Goal: Complete application form

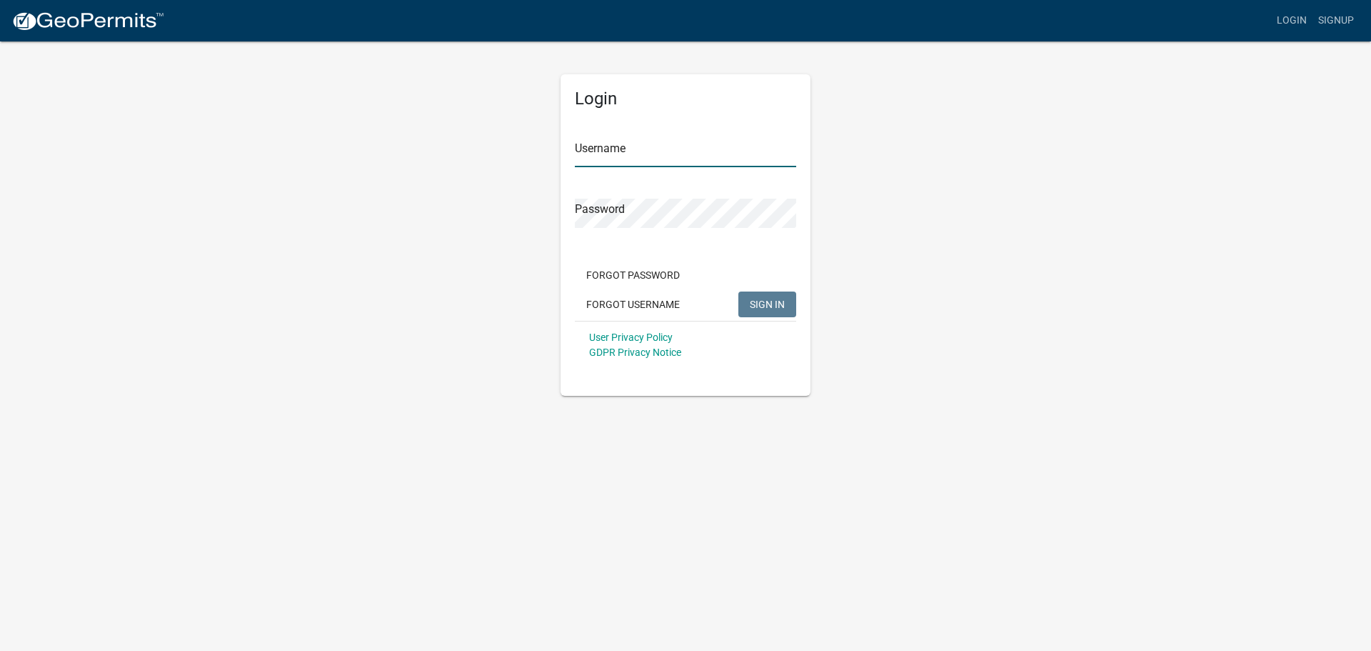
type input "Klsmith"
click at [769, 302] on span "SIGN IN" at bounding box center [767, 303] width 35 height 11
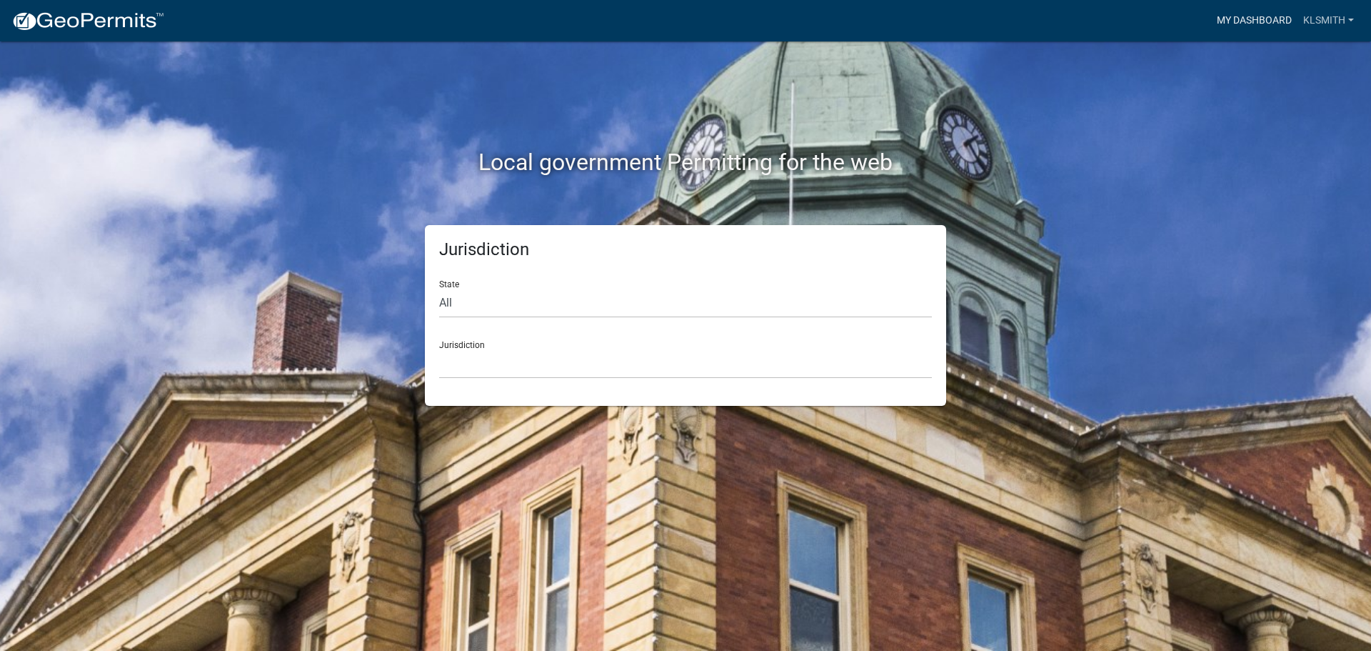
click at [1260, 14] on link "My Dashboard" at bounding box center [1254, 20] width 86 height 27
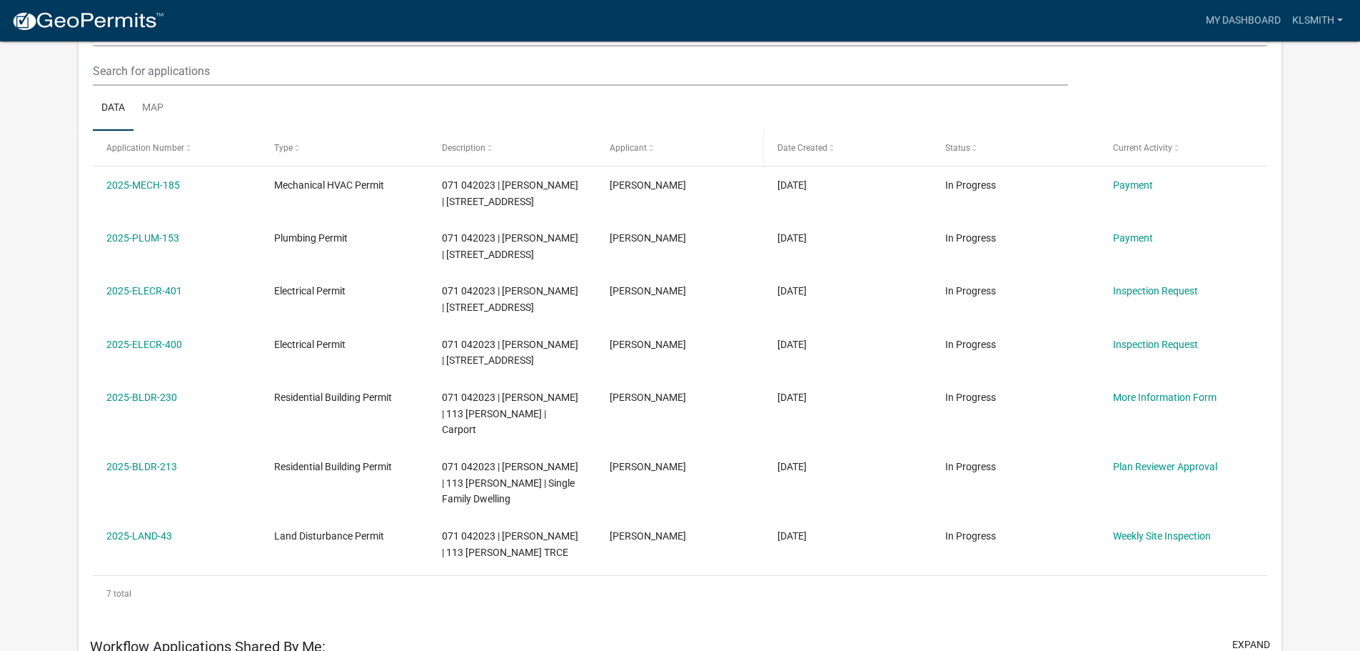
scroll to position [214, 0]
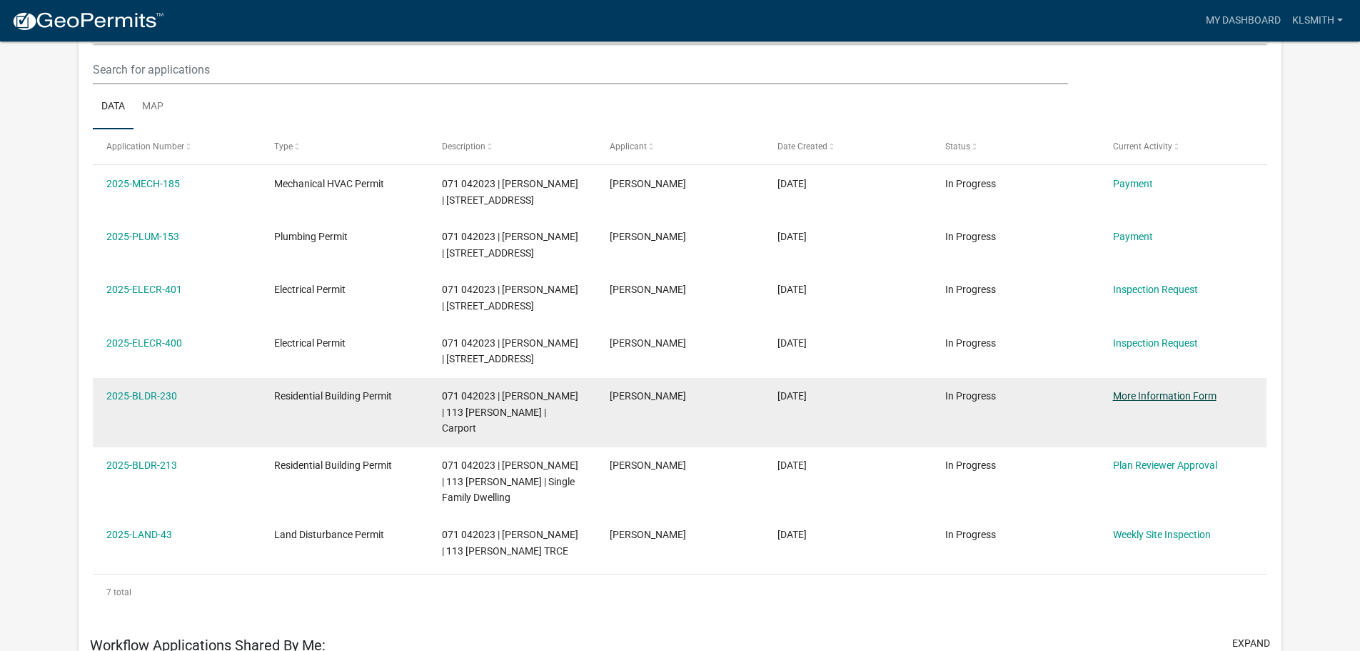
click at [1163, 396] on link "More Information Form" at bounding box center [1165, 395] width 104 height 11
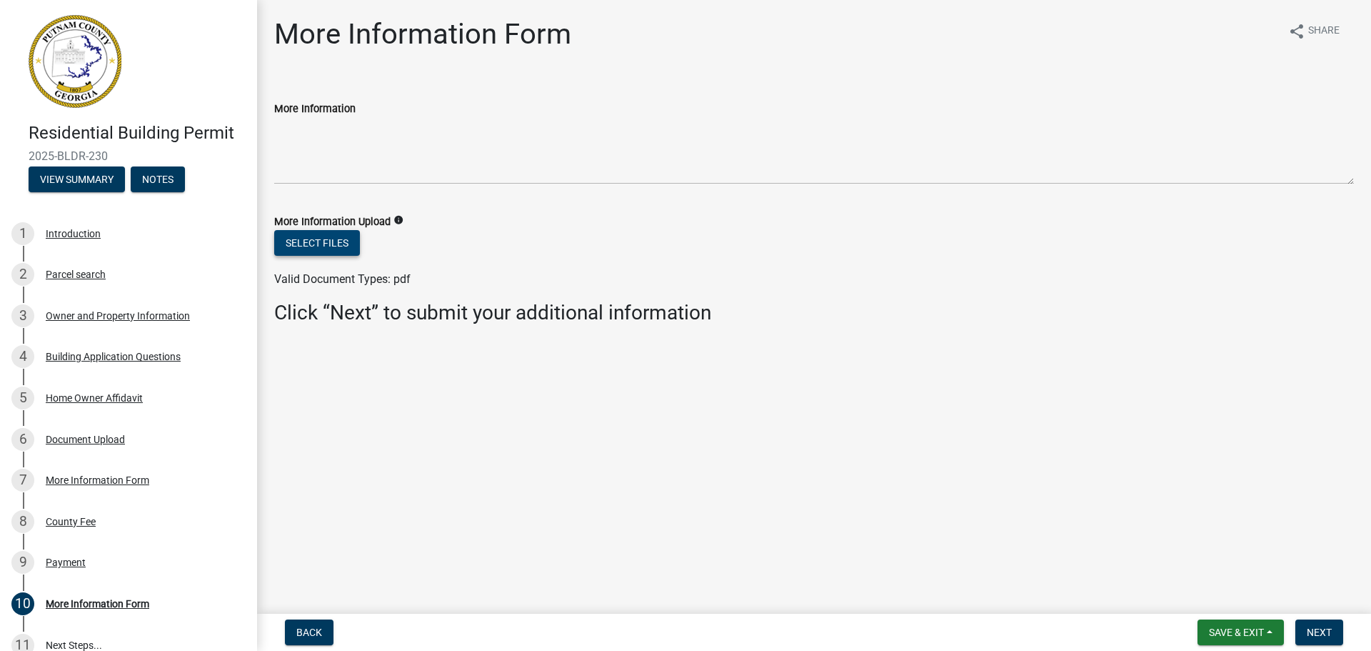
click at [317, 235] on button "Select files" at bounding box center [317, 243] width 86 height 26
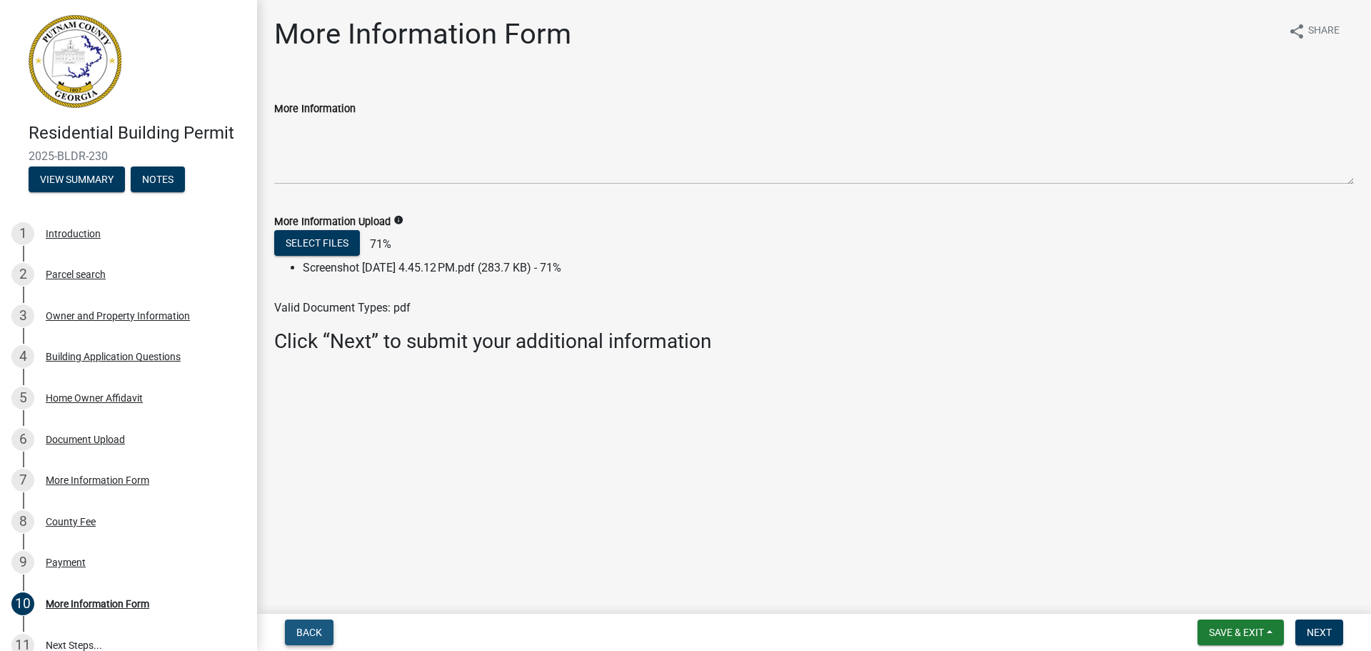
click at [318, 633] on span "Back" at bounding box center [309, 631] width 26 height 11
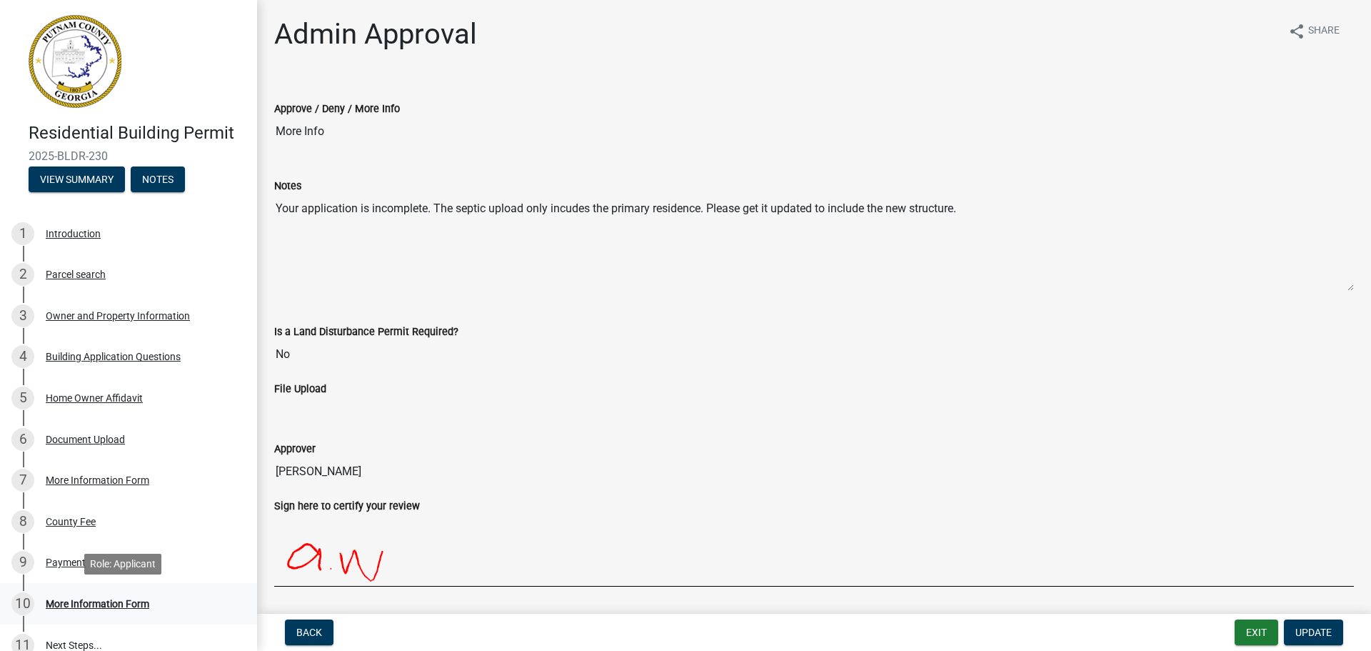
click at [109, 603] on div "More Information Form" at bounding box center [98, 603] width 104 height 10
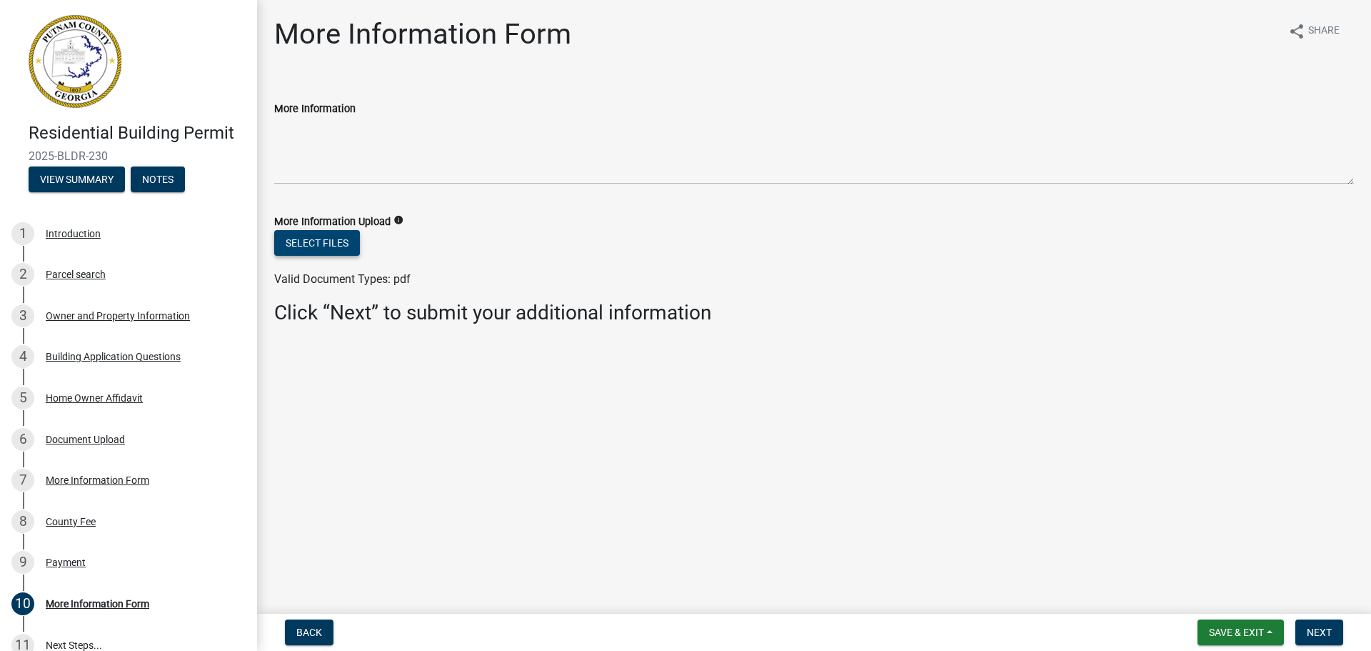
click at [315, 244] on button "Select files" at bounding box center [317, 243] width 86 height 26
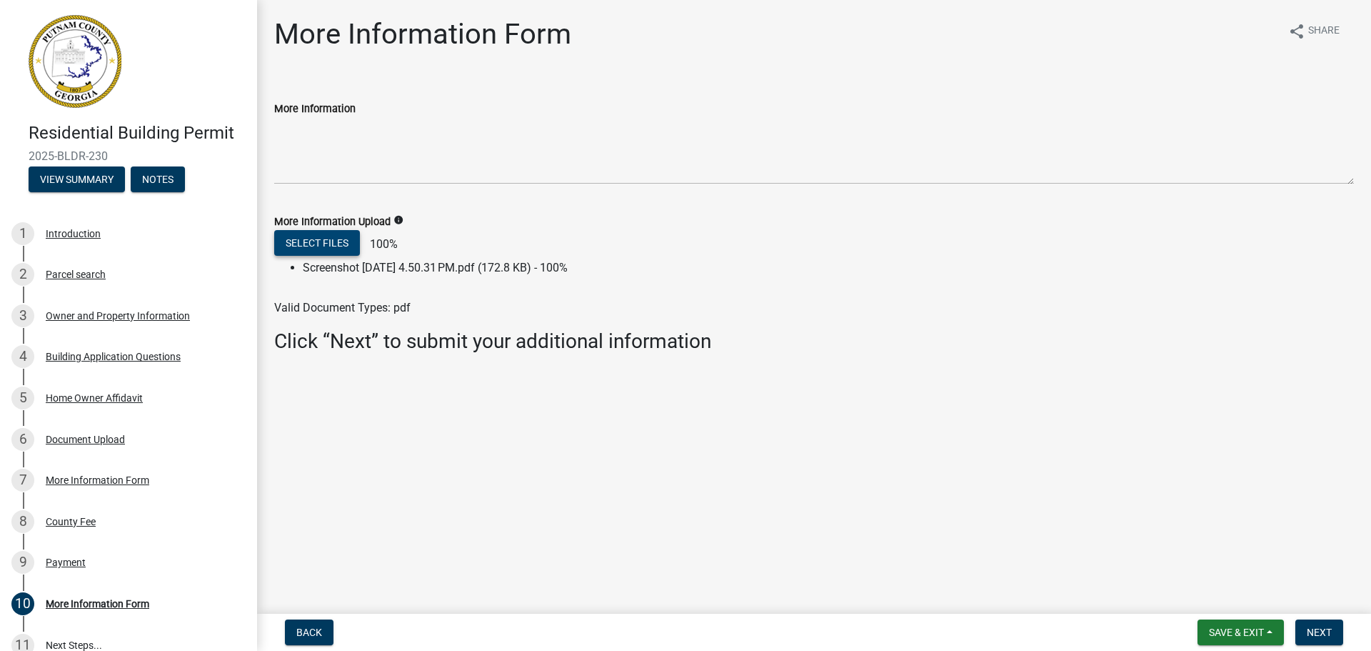
click at [311, 242] on button "Select files" at bounding box center [317, 243] width 86 height 26
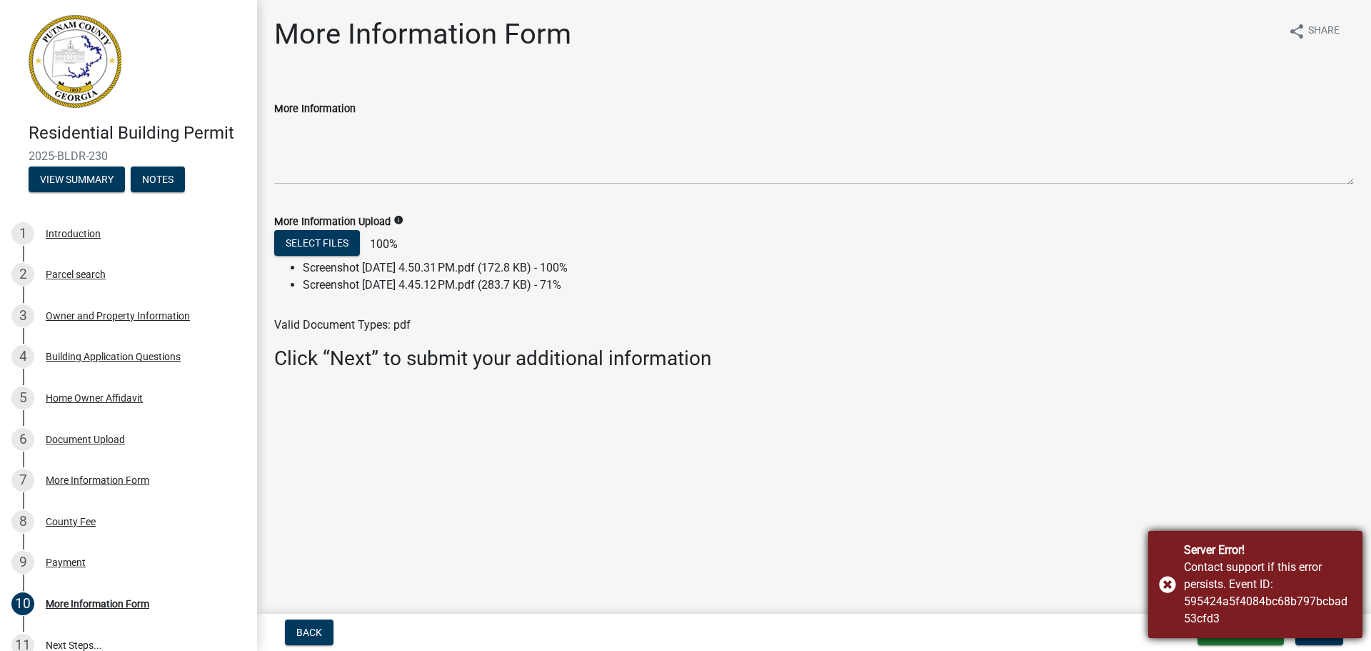
click at [1165, 581] on div "Server Error! Contact support if this error persists. Event ID: 595424a5f4084bc…" at bounding box center [1255, 584] width 214 height 107
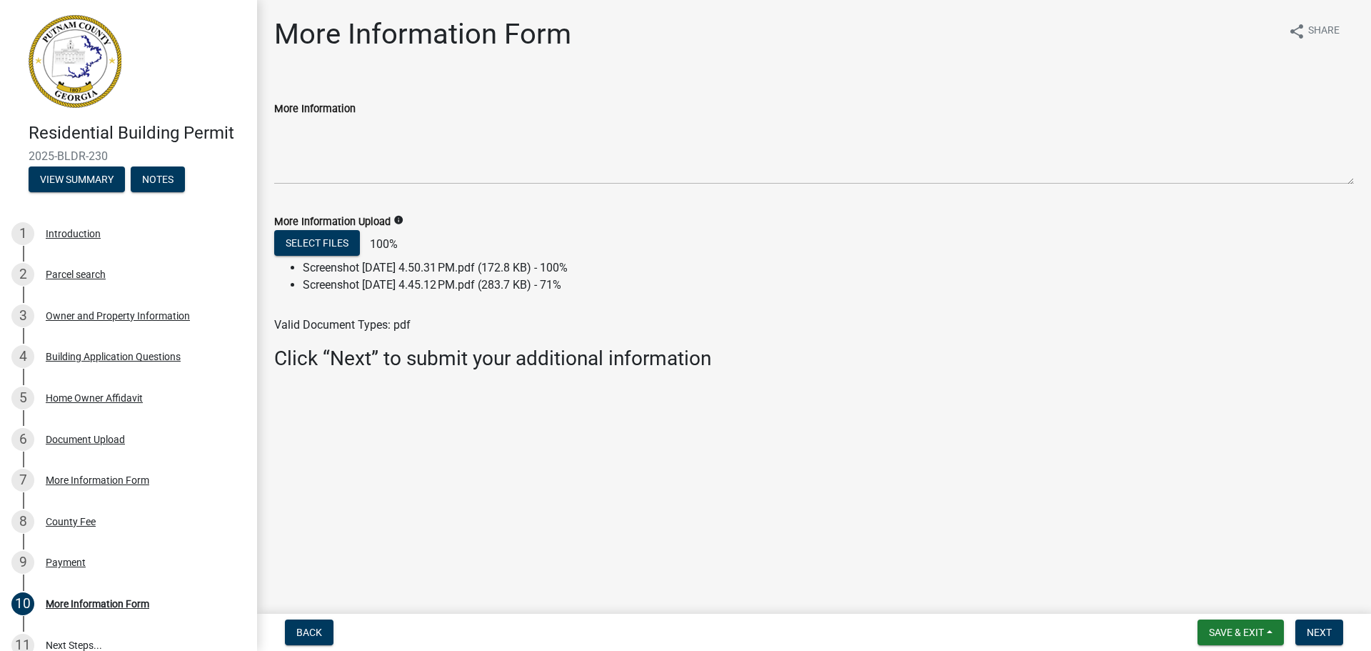
click at [749, 543] on main "More Information Form share Share More Information More Information Upload info…" at bounding box center [814, 304] width 1114 height 608
click at [397, 218] on icon "info" at bounding box center [398, 220] width 10 height 10
click at [682, 245] on div "Select files 100%" at bounding box center [814, 244] width 1080 height 29
click at [443, 435] on main "More Information Form share Share More Information More Information Upload info…" at bounding box center [814, 304] width 1114 height 608
drag, startPoint x: 308, startPoint y: 628, endPoint x: 314, endPoint y: 574, distance: 54.6
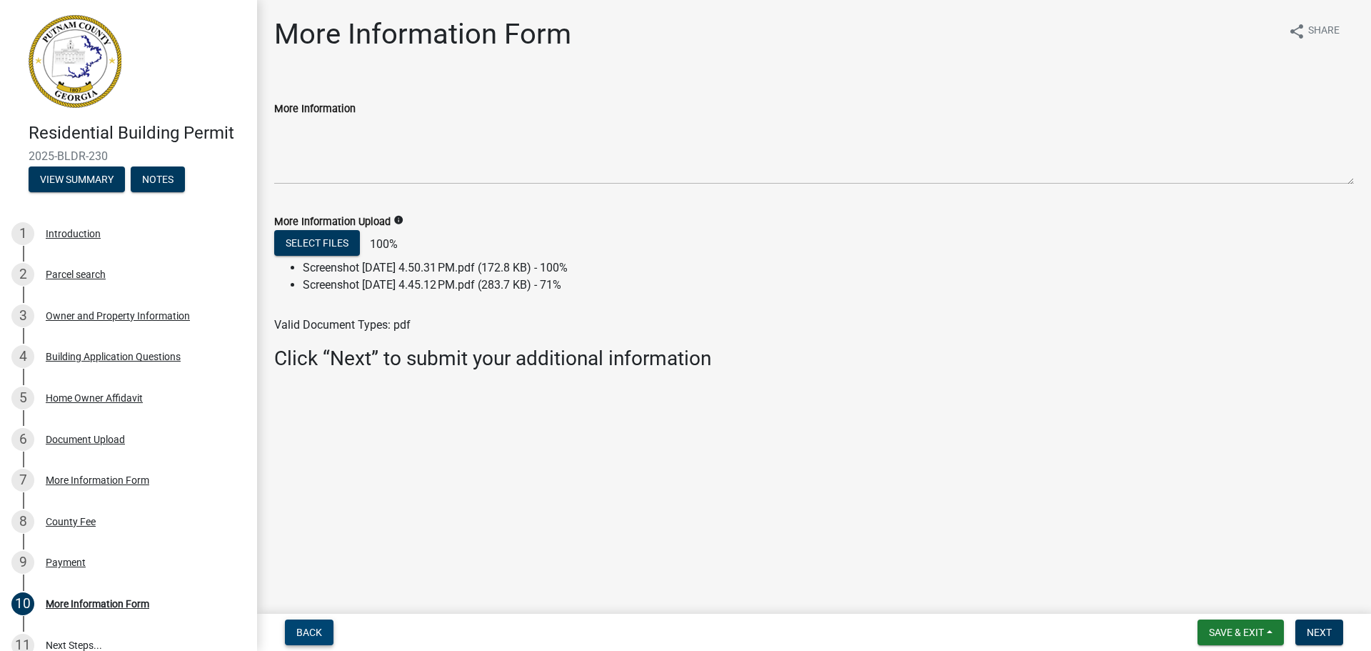
click at [310, 625] on button "Back" at bounding box center [309, 632] width 49 height 26
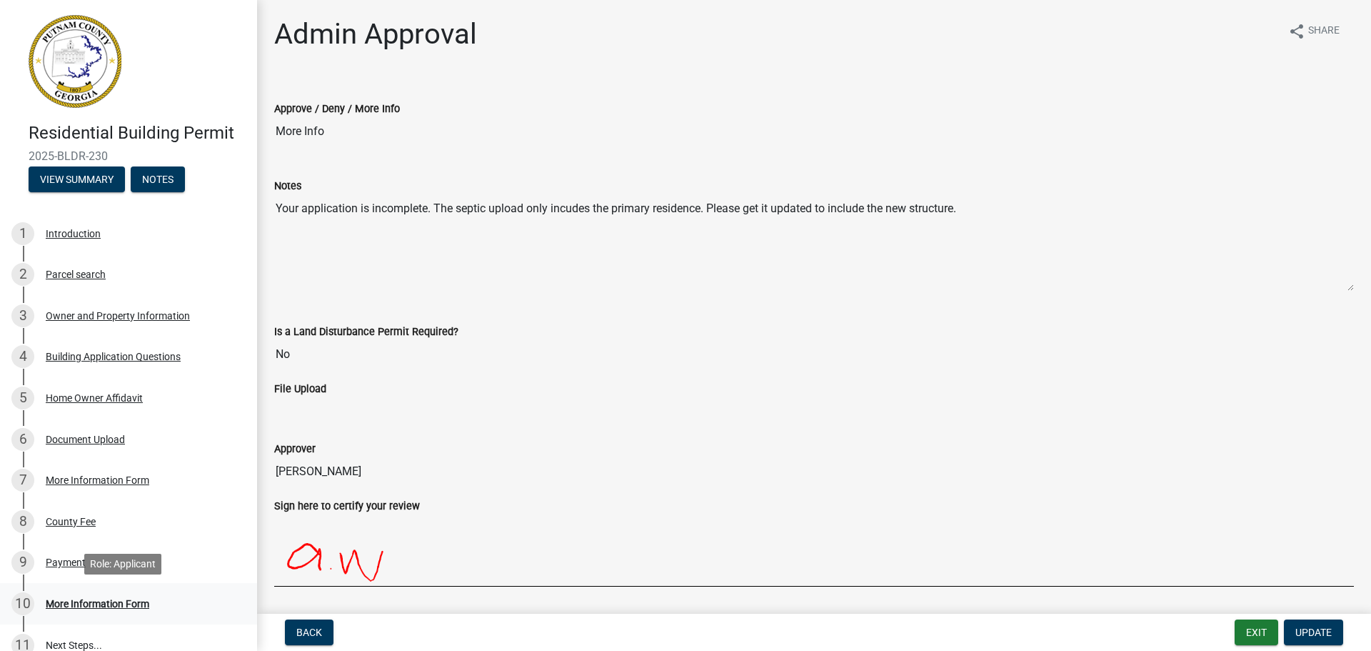
click at [132, 606] on div "More Information Form" at bounding box center [98, 603] width 104 height 10
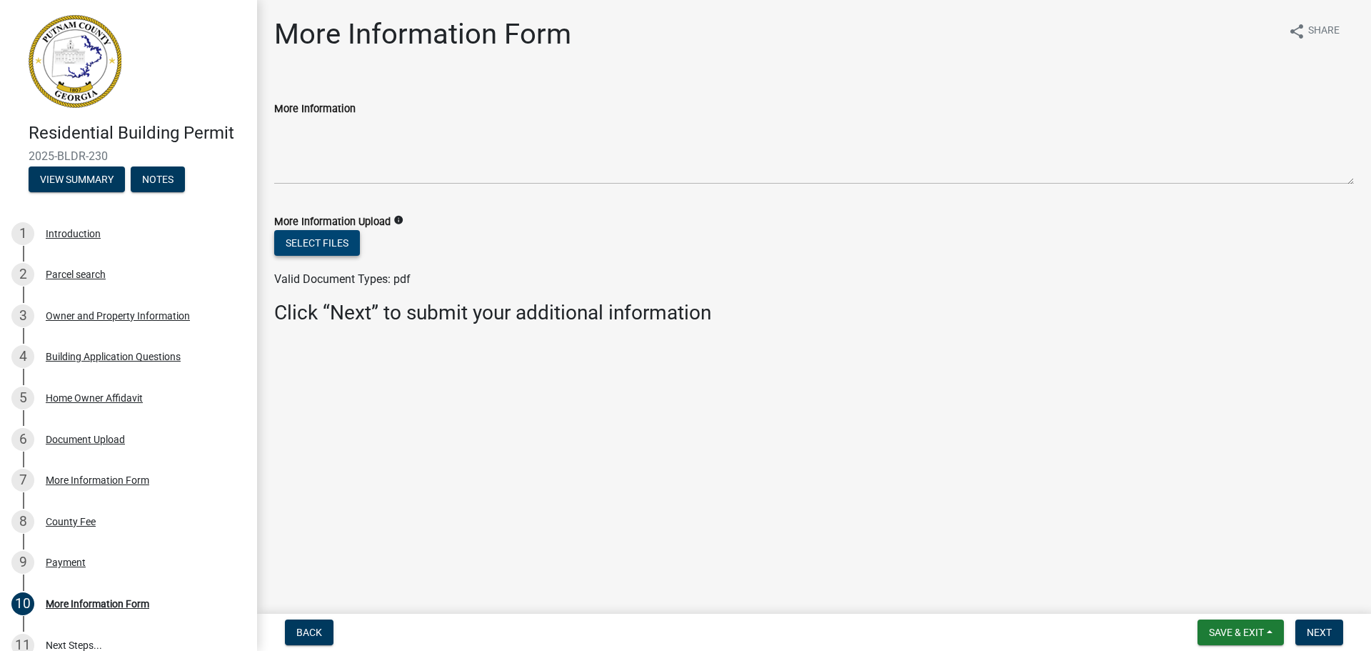
click at [323, 237] on button "Select files" at bounding box center [317, 243] width 86 height 26
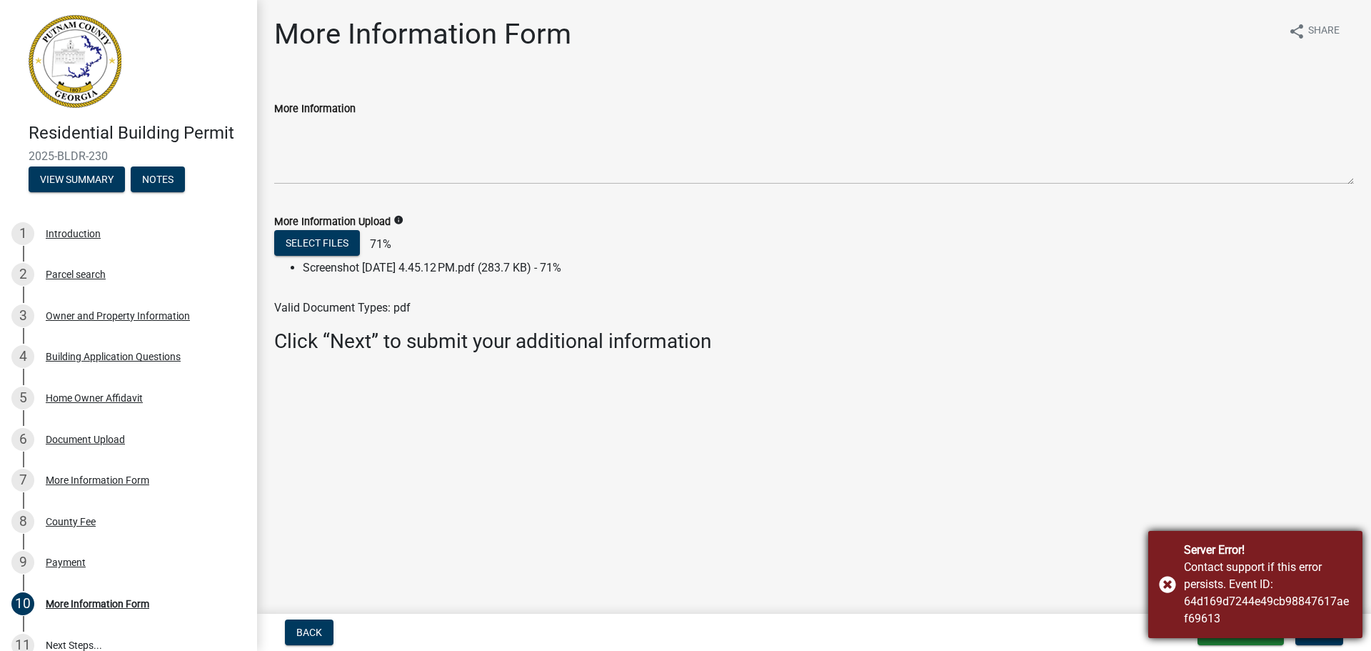
click at [1168, 586] on div "Server Error! Contact support if this error persists. Event ID: 64d169d7244e49c…" at bounding box center [1255, 584] width 214 height 107
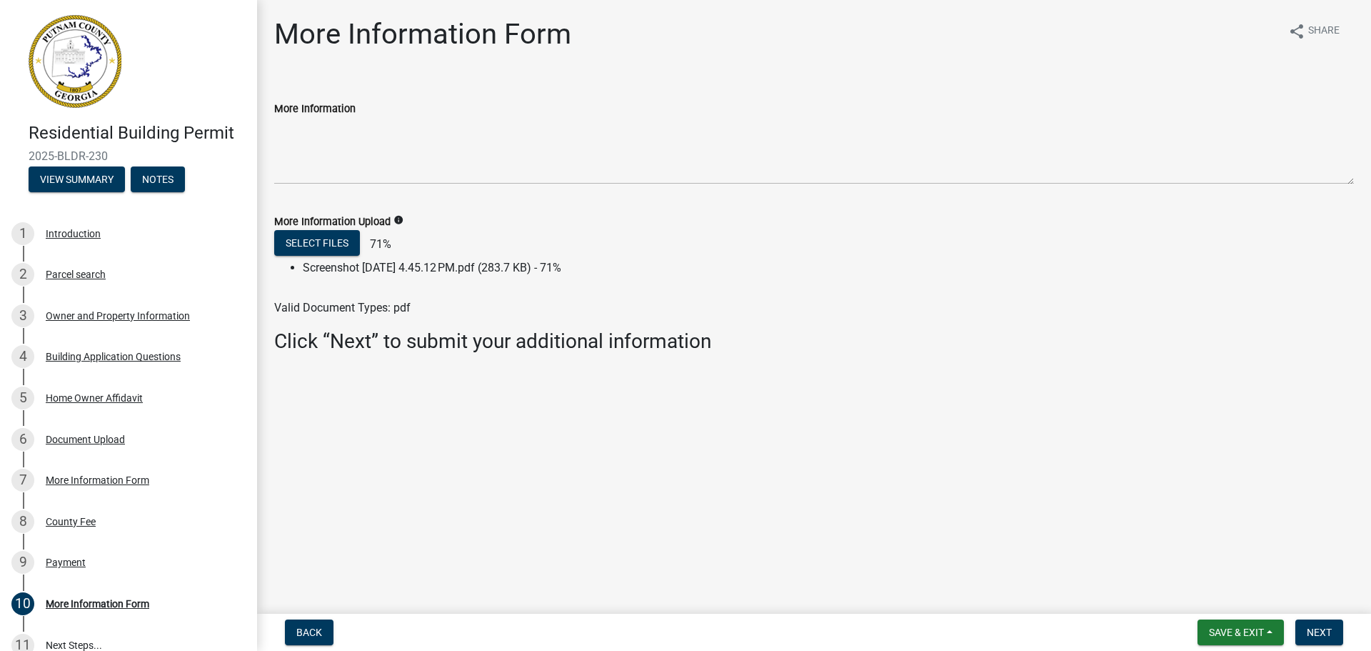
click at [716, 511] on main "More Information Form share Share More Information More Information Upload info…" at bounding box center [814, 304] width 1114 height 608
click at [326, 621] on button "Back" at bounding box center [309, 632] width 49 height 26
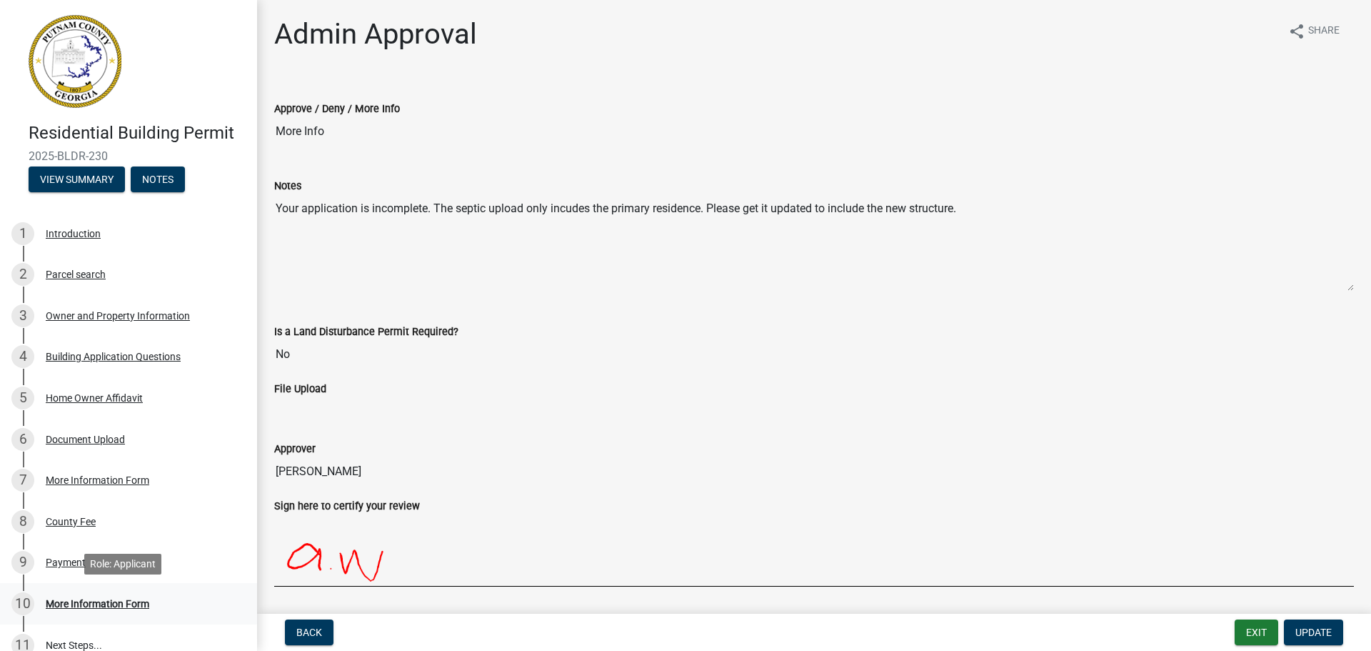
click at [131, 602] on div "More Information Form" at bounding box center [98, 603] width 104 height 10
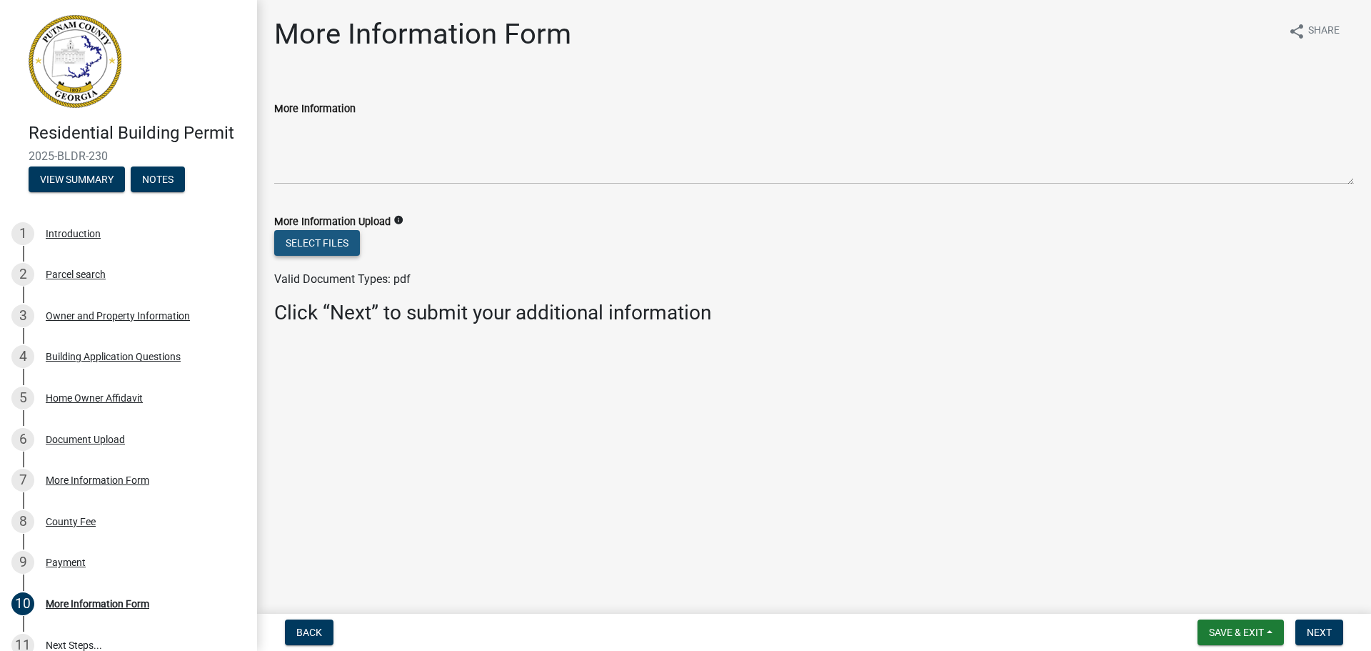
click at [321, 244] on button "Select files" at bounding box center [317, 243] width 86 height 26
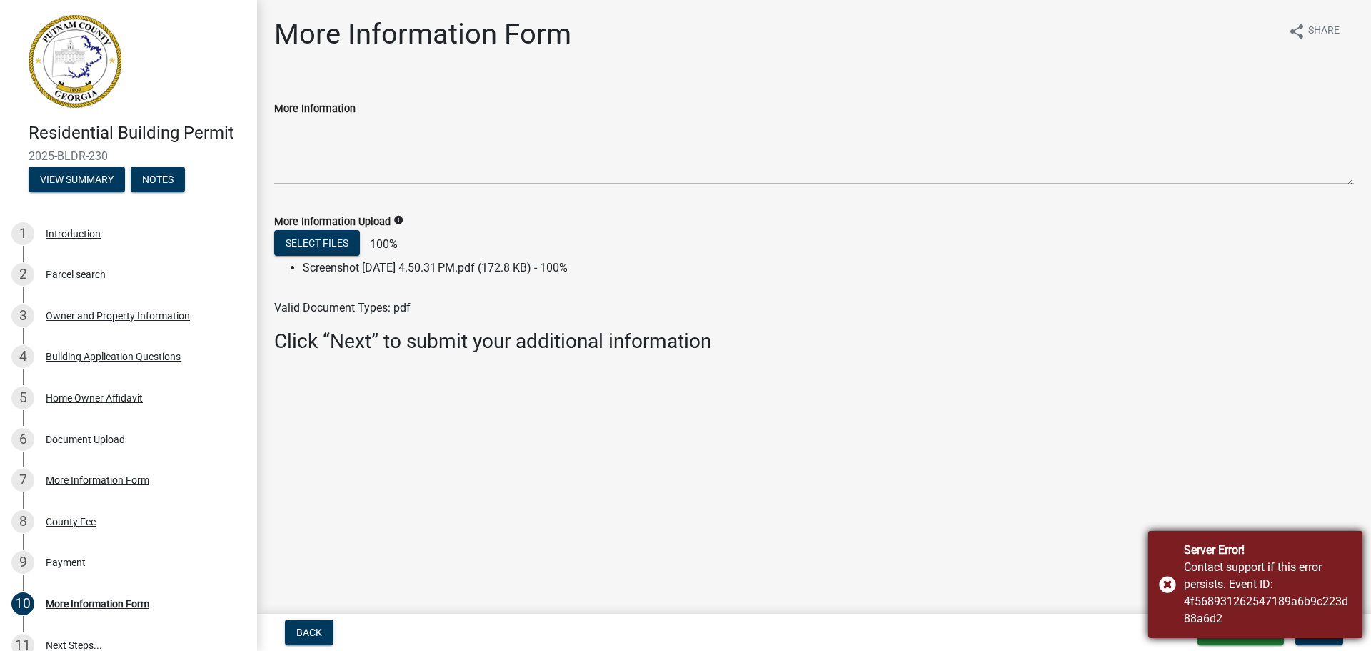
click at [1168, 583] on div "Server Error! Contact support if this error persists. Event ID: 4f5689312625471…" at bounding box center [1255, 584] width 214 height 107
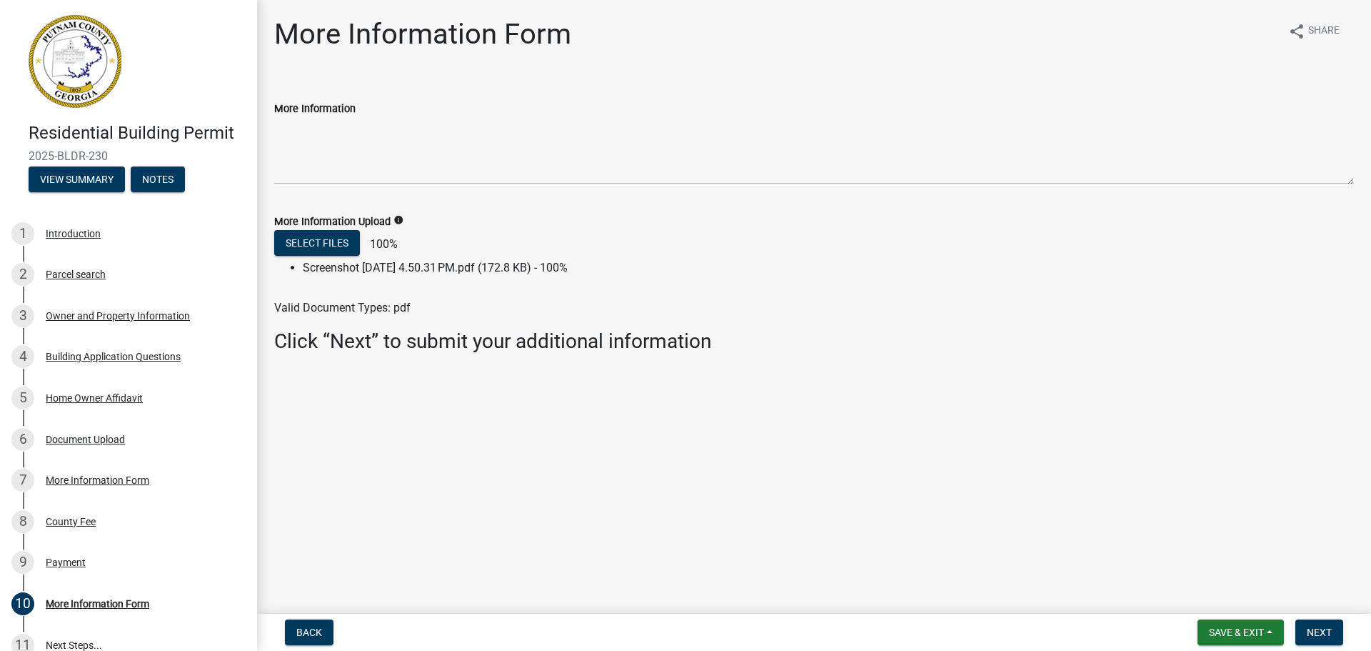
click at [324, 266] on li "Screenshot [DATE] 4.50.31 PM.pdf (172.8 KB) - 100%" at bounding box center [828, 267] width 1051 height 17
click at [323, 265] on li "Screenshot [DATE] 4.50.31 PM.pdf (172.8 KB) - 100%" at bounding box center [828, 267] width 1051 height 17
click at [1313, 628] on span "Next" at bounding box center [1319, 631] width 25 height 11
click at [1268, 630] on button "Save & Exit" at bounding box center [1241, 632] width 86 height 26
click at [1200, 561] on button "Save" at bounding box center [1227, 560] width 114 height 34
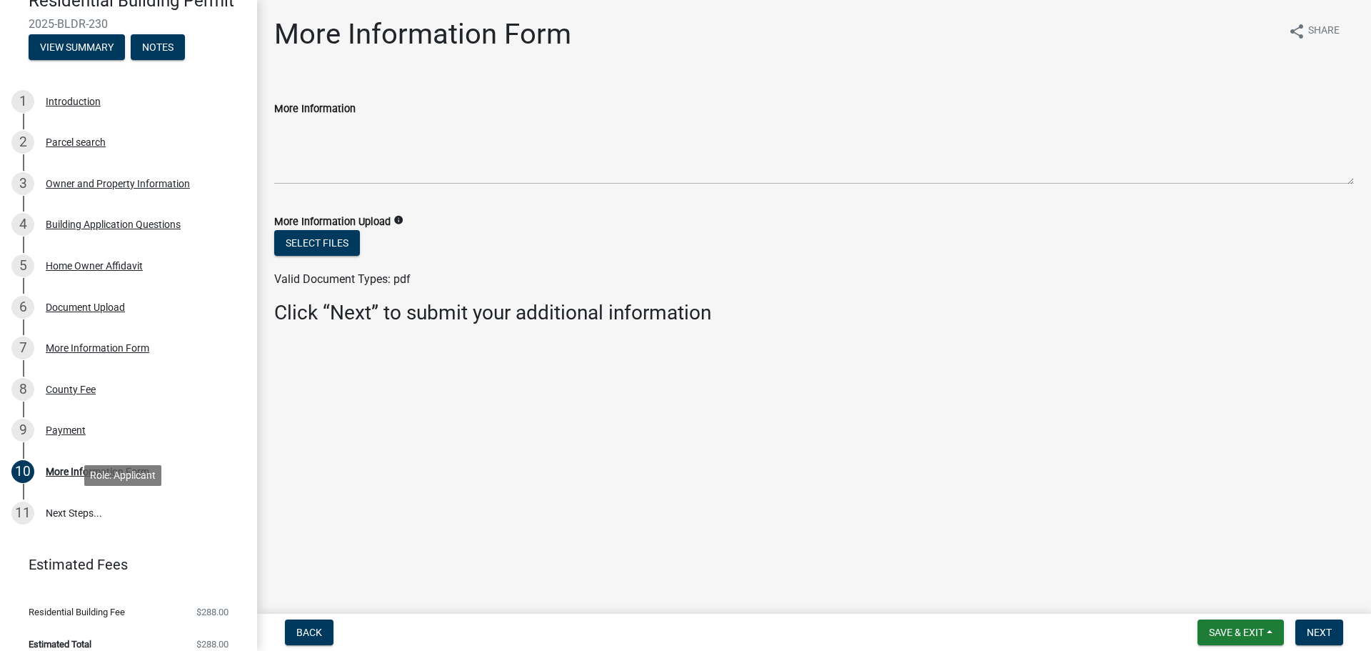
scroll to position [147, 0]
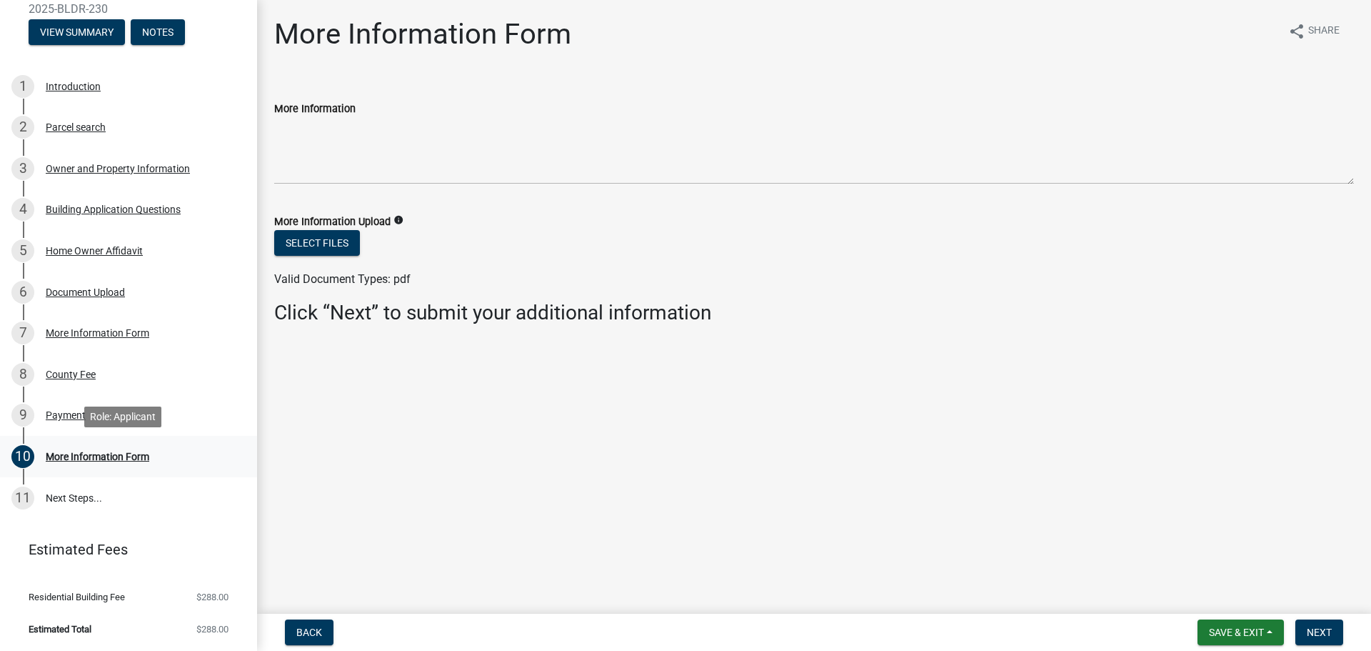
click at [79, 458] on div "More Information Form" at bounding box center [98, 456] width 104 height 10
click at [349, 465] on main "More Information Form share Share More Information More Information Upload info…" at bounding box center [814, 304] width 1114 height 608
click at [408, 458] on main "More Information Form share Share More Information More Information Upload info…" at bounding box center [814, 304] width 1114 height 608
click at [313, 241] on button "Select files" at bounding box center [317, 243] width 86 height 26
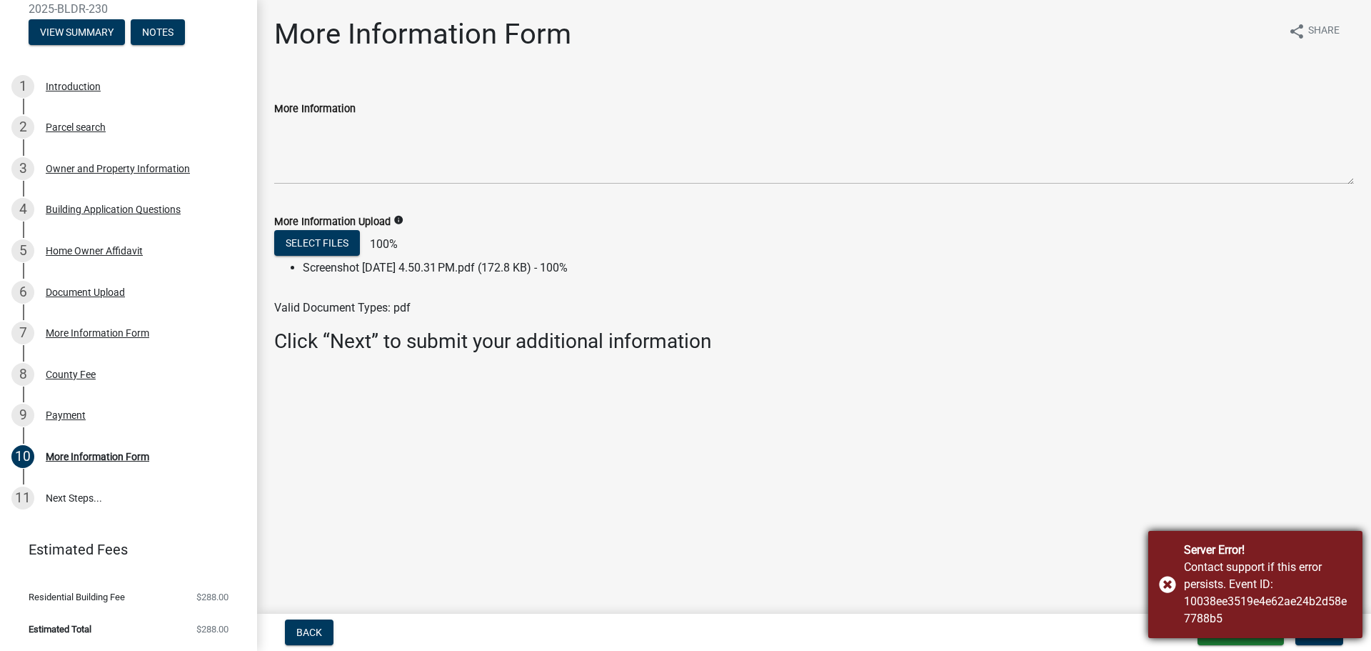
click at [1171, 583] on div "Server Error! Contact support if this error persists. Event ID: 10038ee3519e4e6…" at bounding box center [1255, 584] width 214 height 107
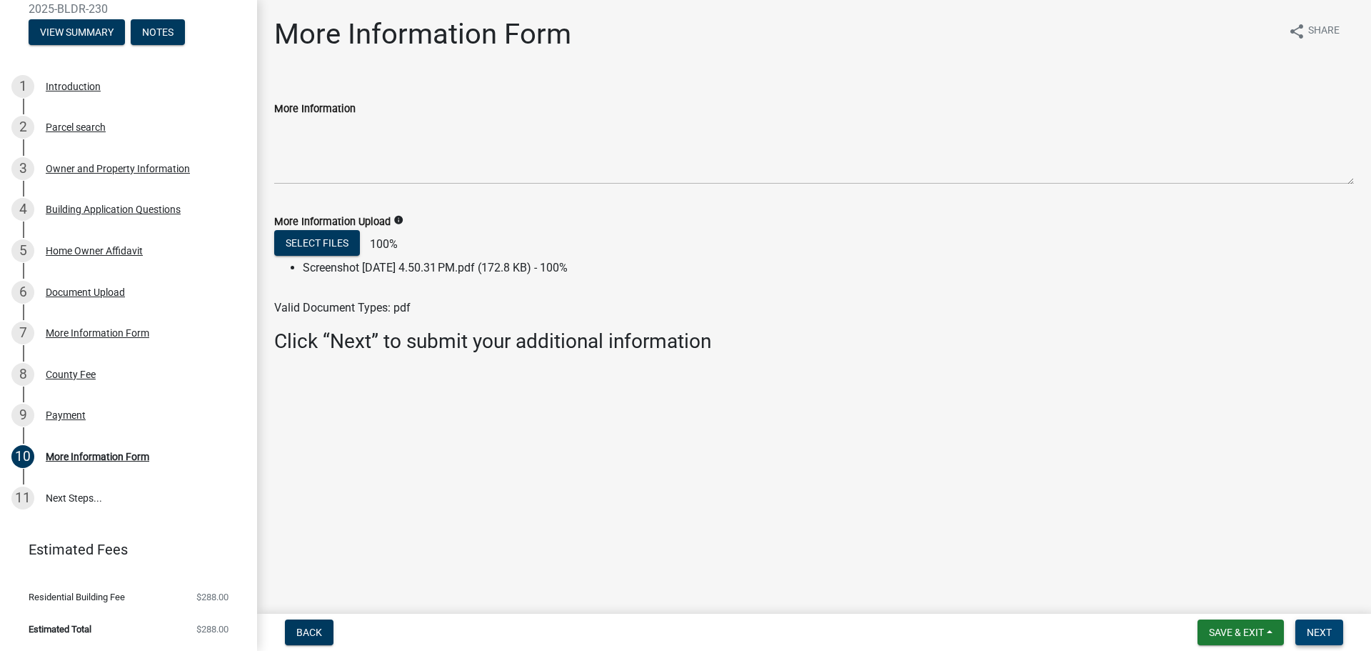
click at [1315, 631] on span "Next" at bounding box center [1319, 631] width 25 height 11
